Goal: Task Accomplishment & Management: Use online tool/utility

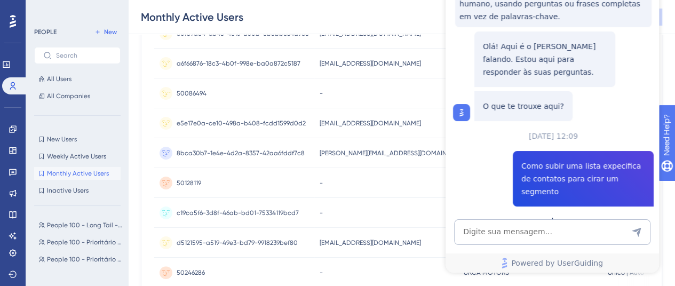
scroll to position [193, 0]
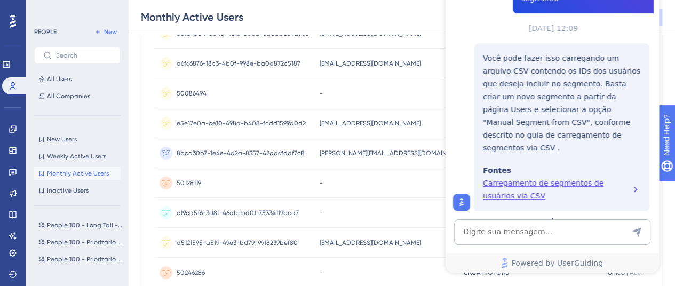
click at [418, 15] on div "Monthly Active Users Save as a New Segment" at bounding box center [401, 17] width 547 height 34
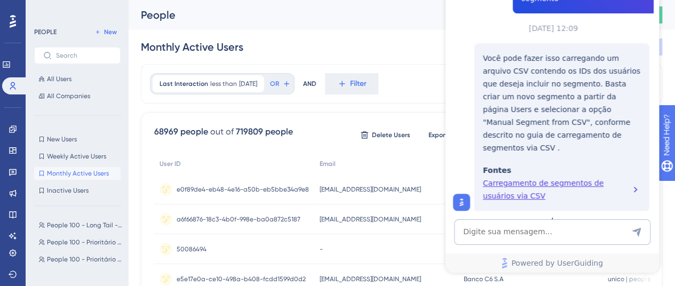
scroll to position [0, 0]
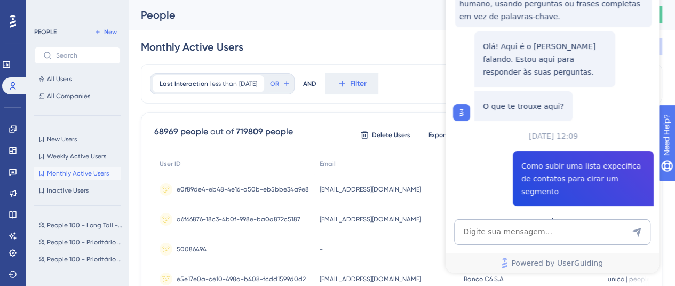
click at [419, 46] on div "Monthly Active Users Save as a New Segment" at bounding box center [401, 47] width 521 height 34
drag, startPoint x: 409, startPoint y: 22, endPoint x: 409, endPoint y: 16, distance: 5.9
click at [409, 18] on div "People" at bounding box center [309, 14] width 337 height 15
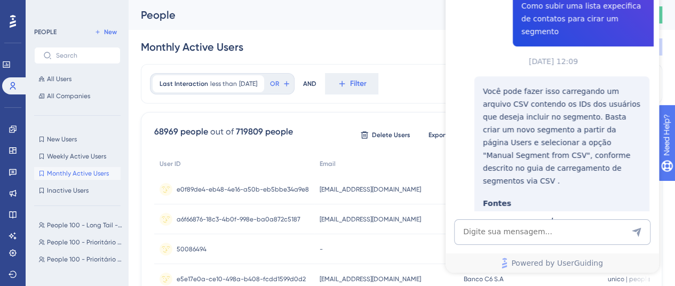
scroll to position [193, 0]
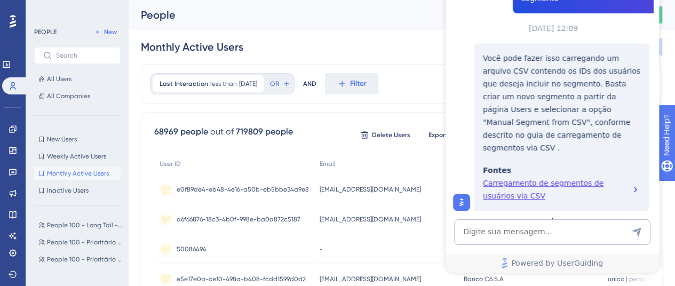
click at [566, 177] on div "Carregamento de segmentos de usuários via CSV" at bounding box center [562, 190] width 158 height 26
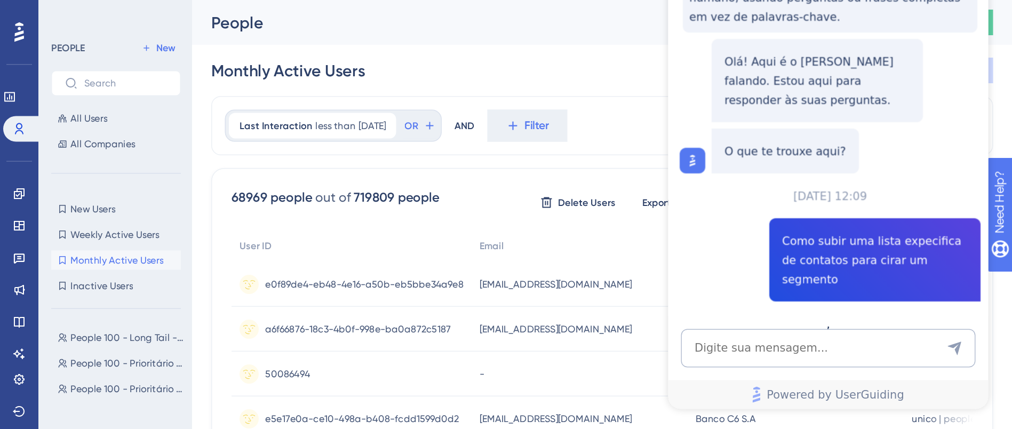
scroll to position [0, 0]
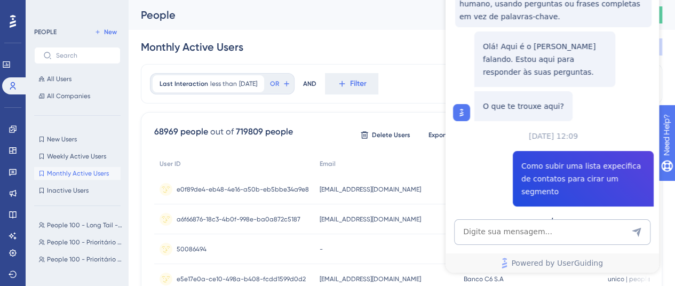
click at [447, 205] on div "💡 Interaja com o assistente como faria com um humano, usando perguntas ou frase…" at bounding box center [550, 72] width 213 height 275
click at [563, 261] on span "Powered by UserGuiding" at bounding box center [557, 263] width 92 height 13
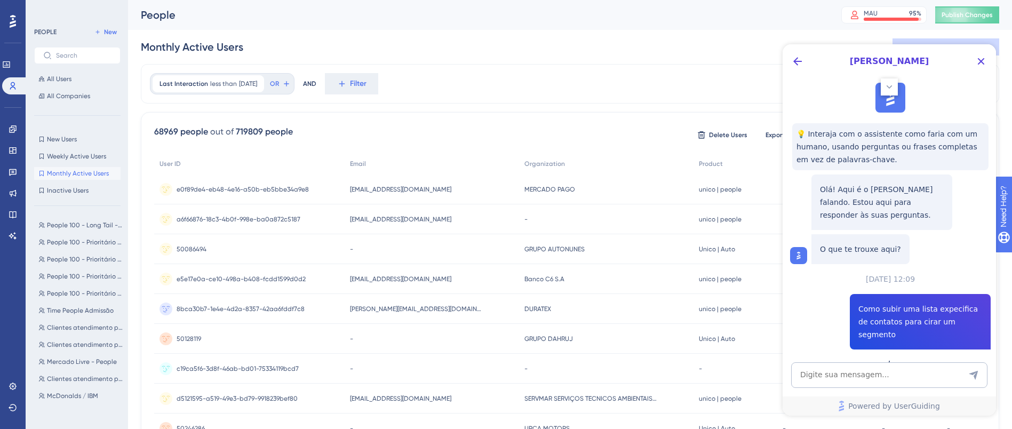
drag, startPoint x: 143, startPoint y: 99, endPoint x: 617, endPoint y: 17, distance: 480.8
click at [617, 17] on div "People" at bounding box center [478, 14] width 674 height 15
drag, startPoint x: 982, startPoint y: 63, endPoint x: 1757, endPoint y: 107, distance: 776.0
click at [674, 63] on icon "Close Button" at bounding box center [981, 61] width 13 height 13
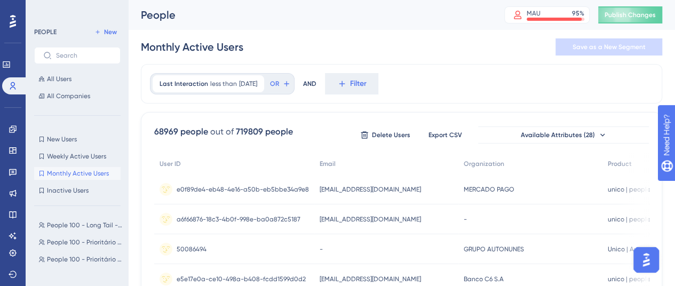
drag, startPoint x: 999, startPoint y: 2, endPoint x: 419, endPoint y: 42, distance: 581.3
click at [419, 42] on div "Monthly Active Users Save as a New Segment" at bounding box center [401, 47] width 521 height 34
click at [448, 134] on span "Export CSV" at bounding box center [445, 135] width 34 height 9
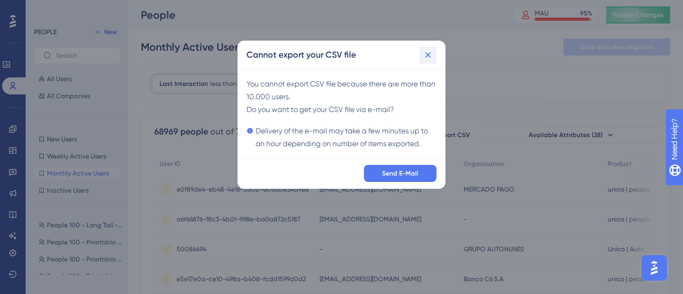
click at [429, 57] on icon at bounding box center [428, 55] width 11 height 11
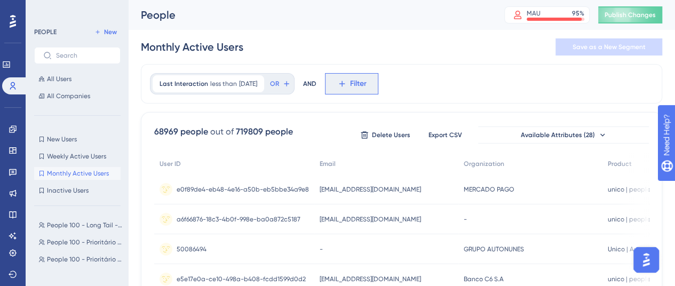
click at [361, 87] on button "Filter" at bounding box center [351, 83] width 53 height 21
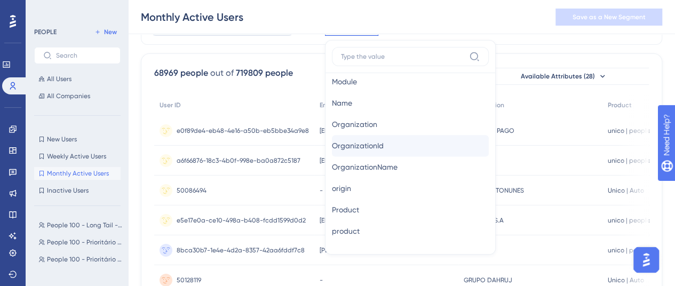
scroll to position [747, 0]
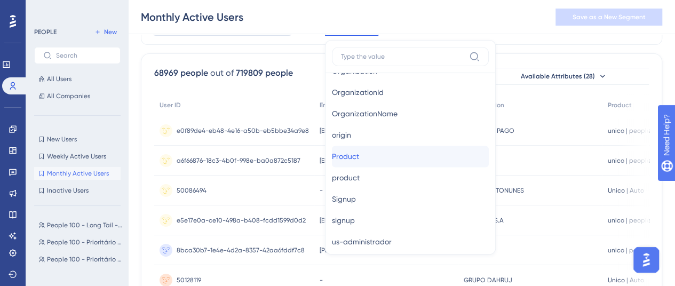
click at [406, 155] on button "Product Product" at bounding box center [410, 156] width 157 height 21
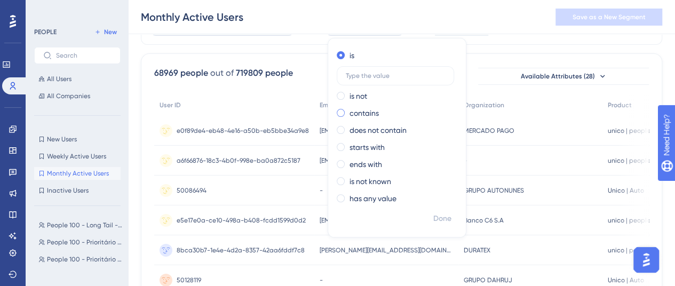
click at [379, 113] on label "contains" at bounding box center [363, 113] width 29 height 13
type input "people"
click at [451, 220] on span "Done" at bounding box center [442, 218] width 18 height 13
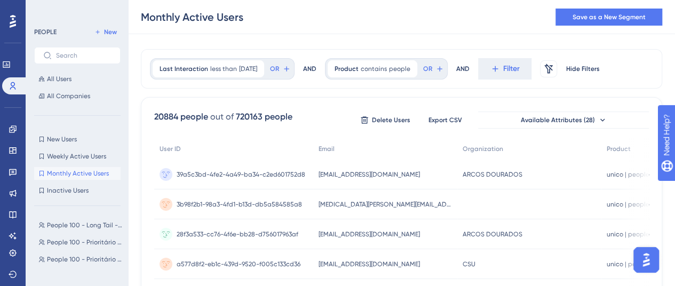
scroll to position [10, 0]
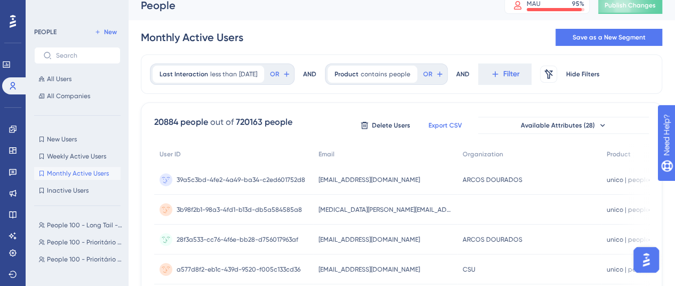
click at [446, 124] on span "Export CSV" at bounding box center [445, 125] width 34 height 9
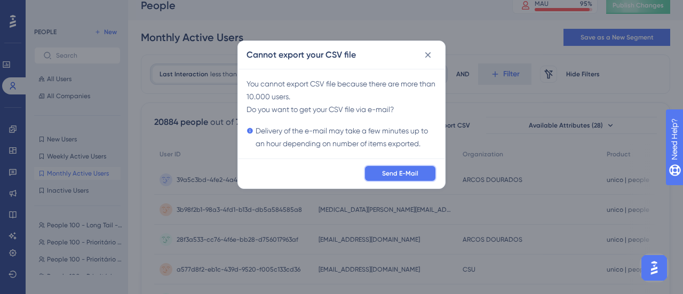
click at [406, 173] on span "Send E-Mail" at bounding box center [400, 173] width 36 height 9
